Goal: Find specific page/section: Find specific page/section

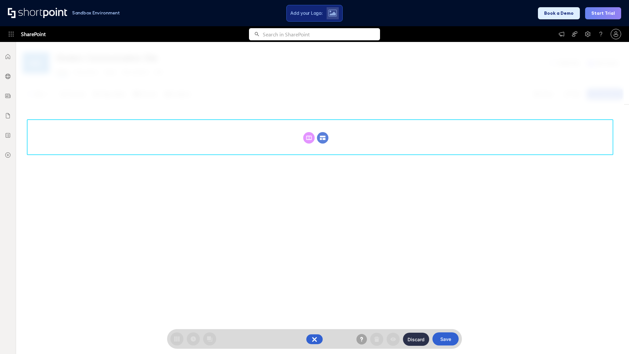
click at [323, 138] on circle at bounding box center [322, 137] width 11 height 11
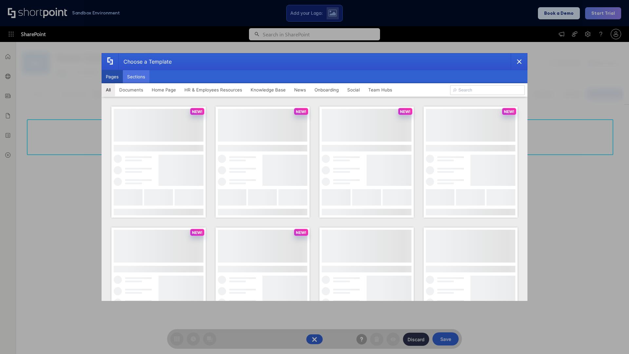
click at [136, 77] on button "Sections" at bounding box center [136, 76] width 27 height 13
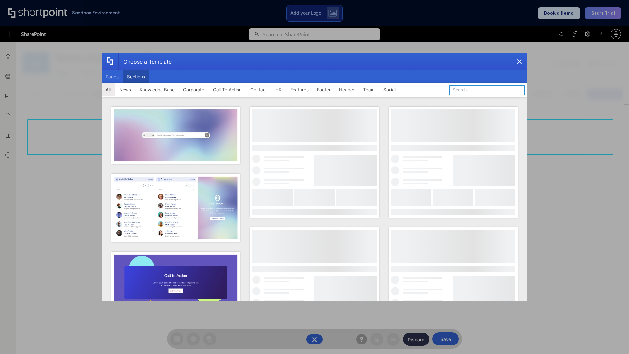
type input "HR"
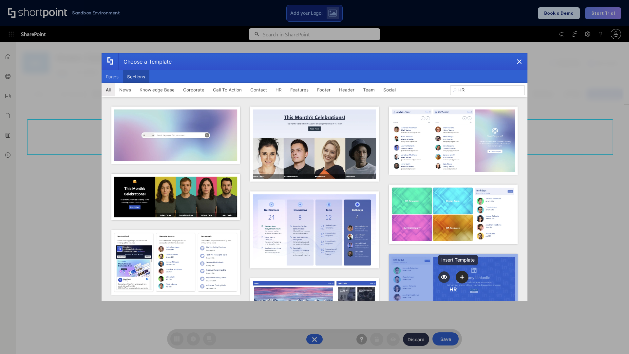
click at [460, 275] on icon "template selector" at bounding box center [462, 277] width 5 height 5
